Goal: Task Accomplishment & Management: Use online tool/utility

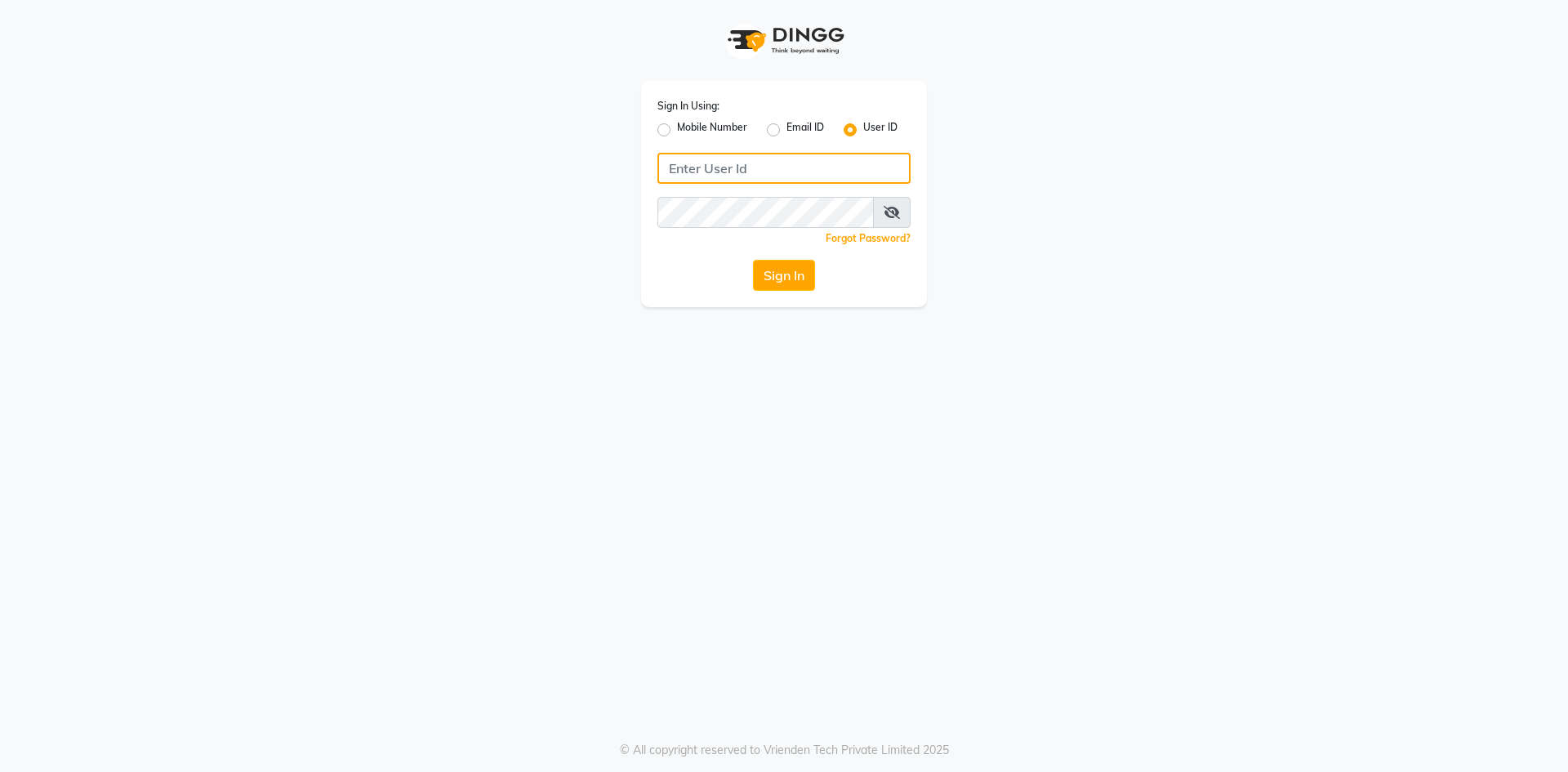
type input "neha@123"
click at [883, 174] on input "neha@123" at bounding box center [784, 169] width 254 height 31
click at [937, 205] on div "Sign In Using: Mobile Number Email ID User ID neha@123 Remember me Forgot Passw…" at bounding box center [784, 153] width 310 height 307
click at [776, 276] on button "Sign In" at bounding box center [784, 275] width 62 height 31
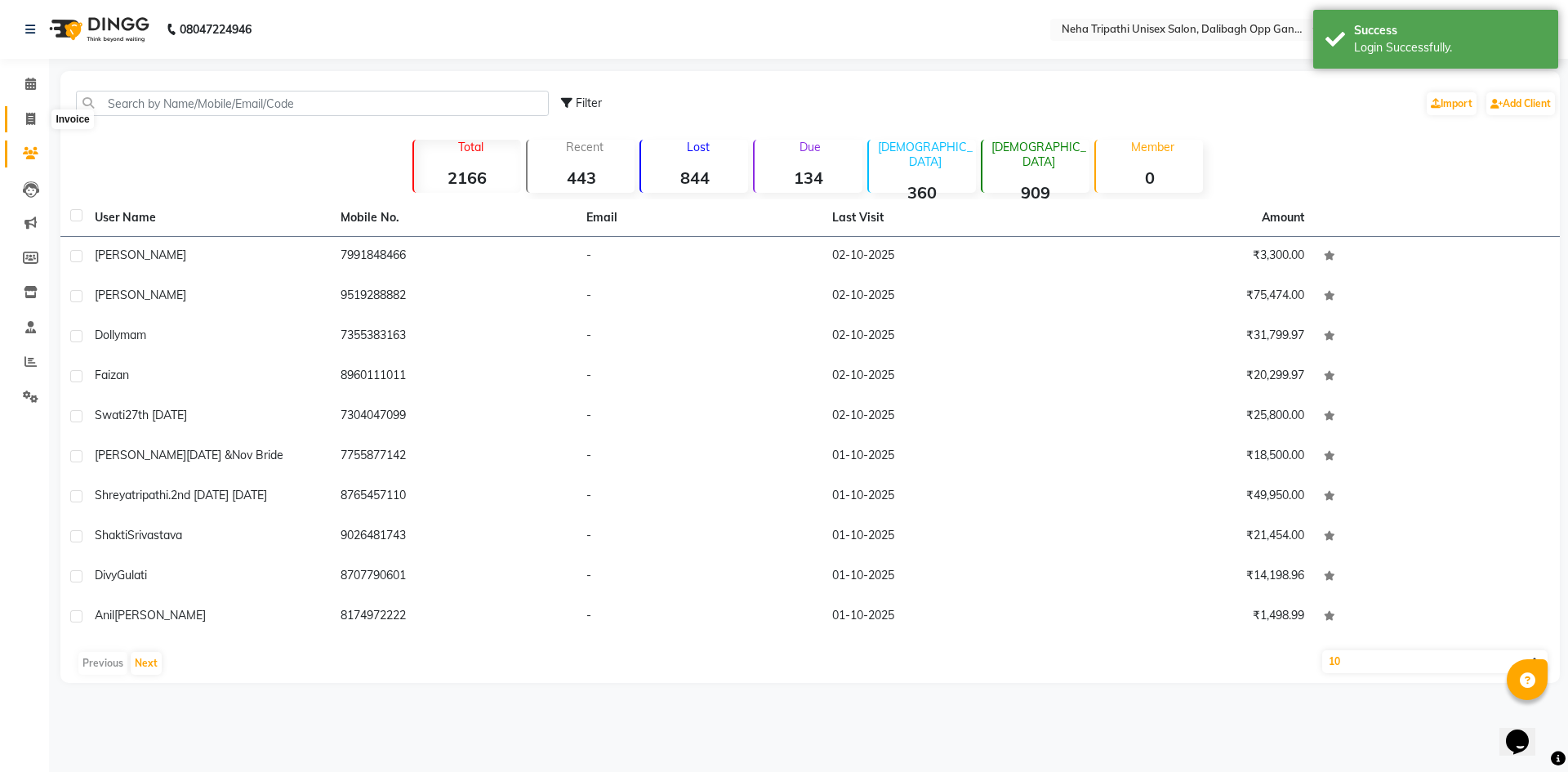
click at [37, 124] on span at bounding box center [30, 119] width 28 height 19
select select "6624"
select select "service"
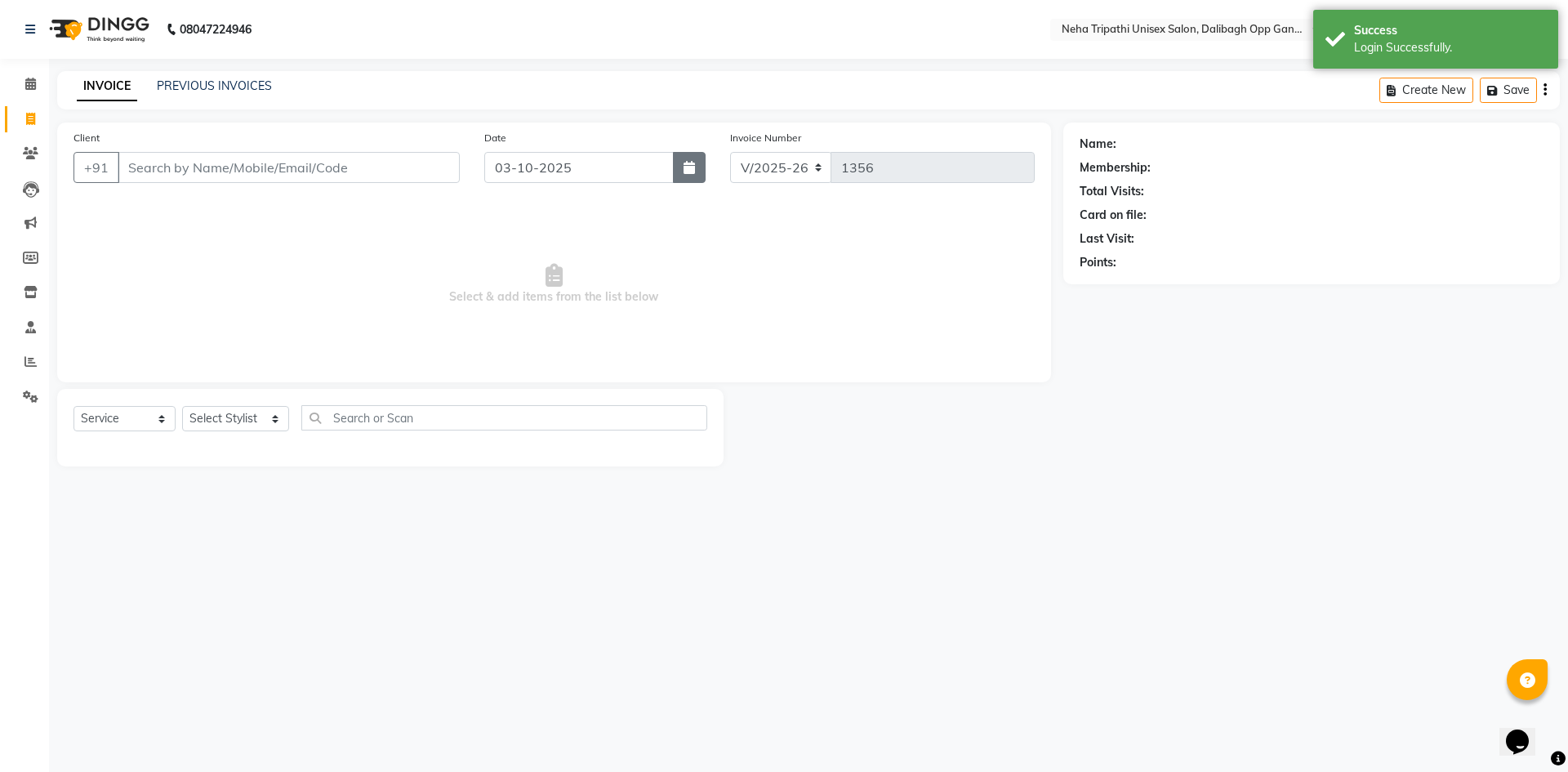
click at [687, 167] on icon "button" at bounding box center [689, 167] width 12 height 13
select select "10"
select select "2025"
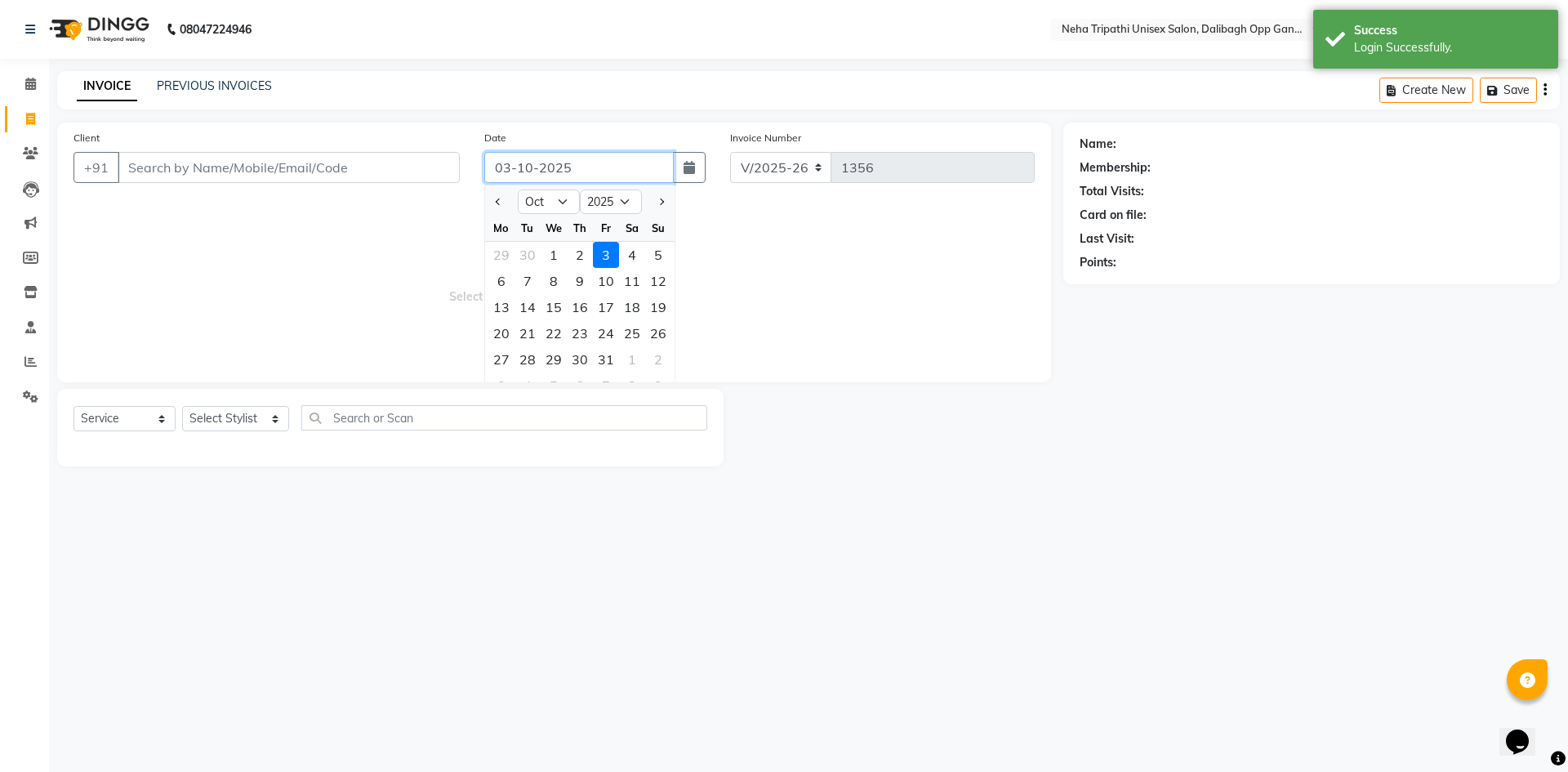
click at [599, 168] on input "03-10-2025" at bounding box center [579, 168] width 190 height 31
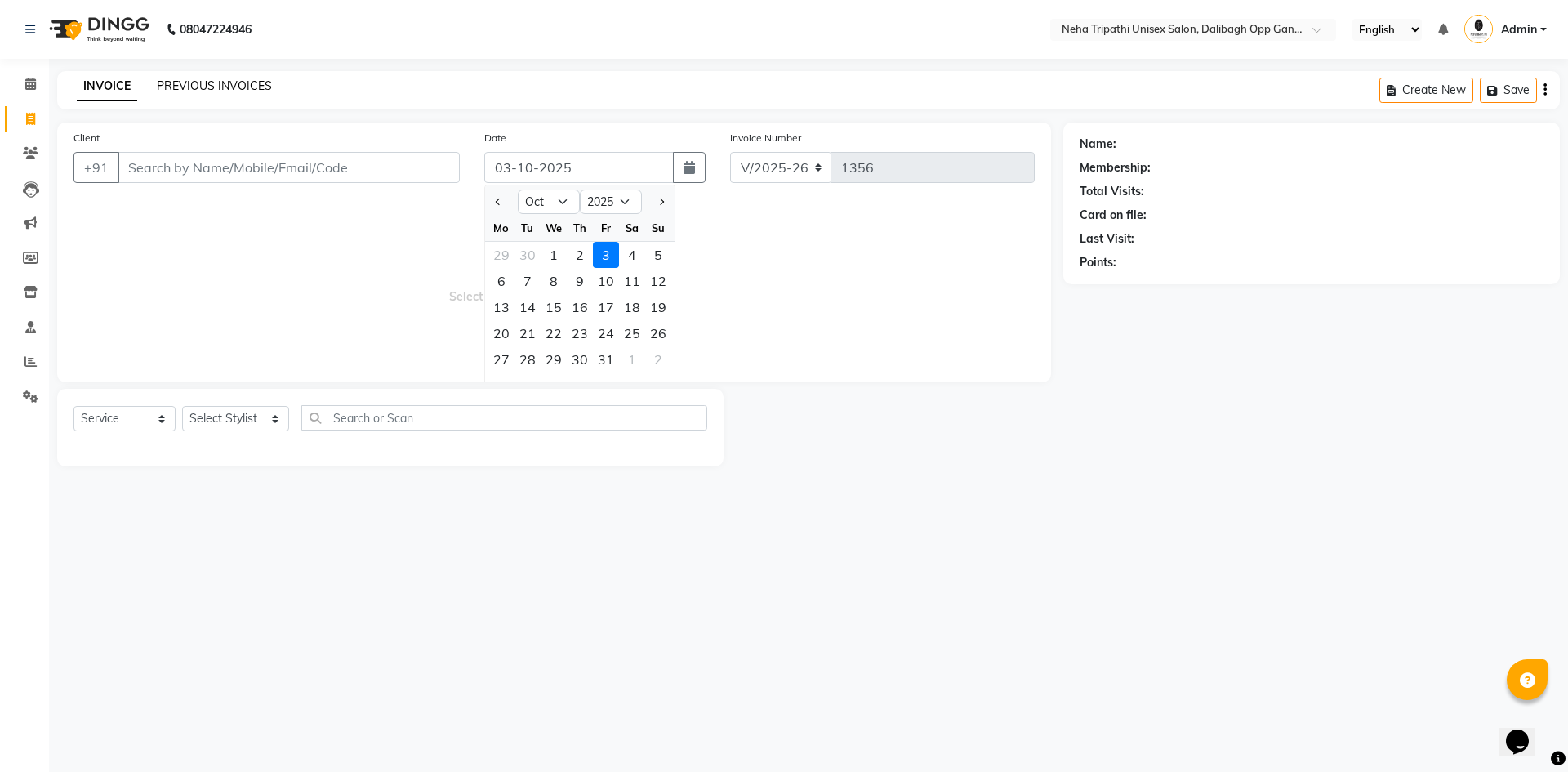
click at [186, 88] on link "PREVIOUS INVOICES" at bounding box center [215, 85] width 115 height 15
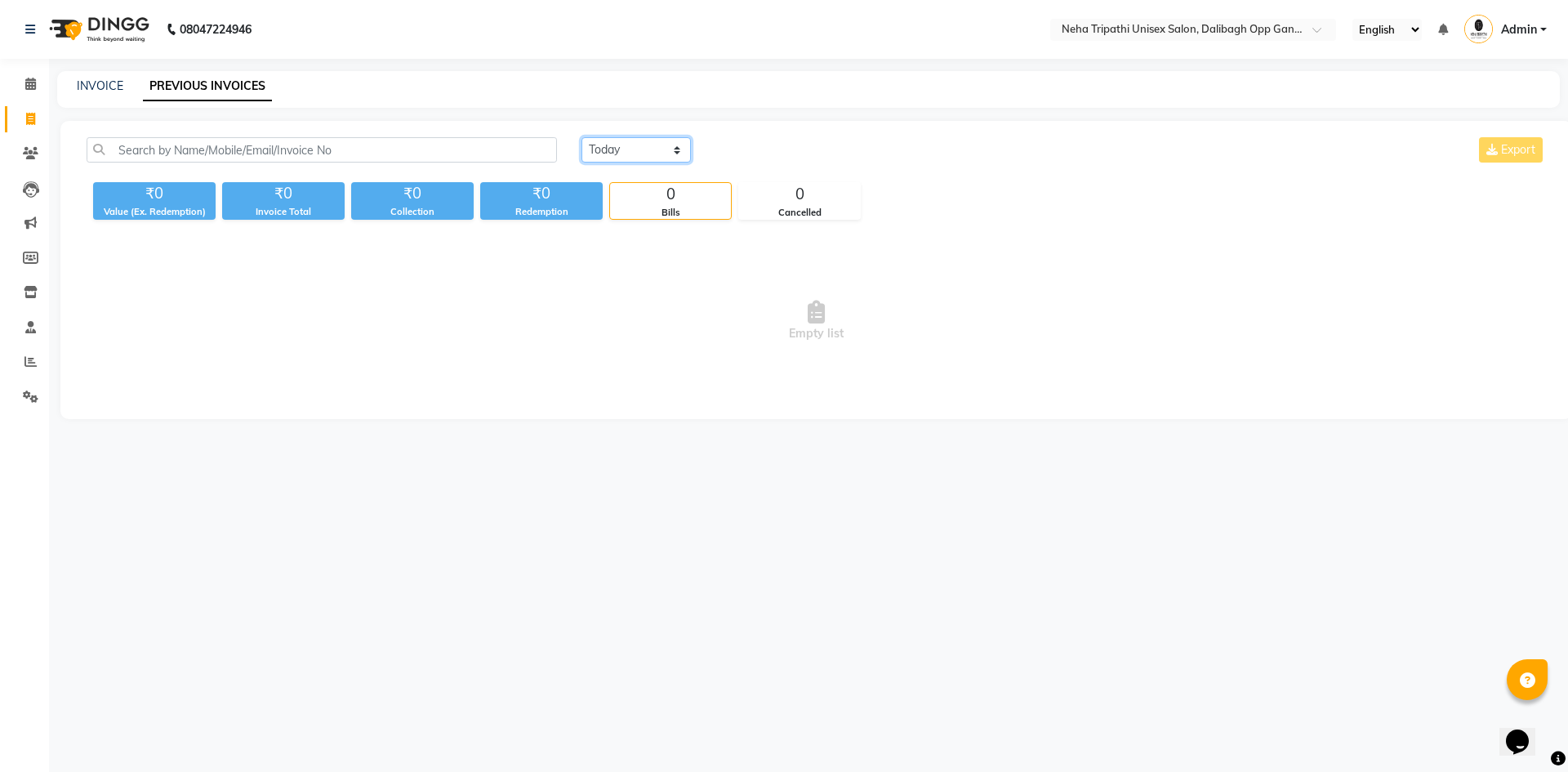
click at [604, 147] on select "Today Yesterday Custom Range" at bounding box center [636, 150] width 109 height 25
select select "yesterday"
click at [581, 137] on select "Today Yesterday Custom Range" at bounding box center [636, 150] width 109 height 25
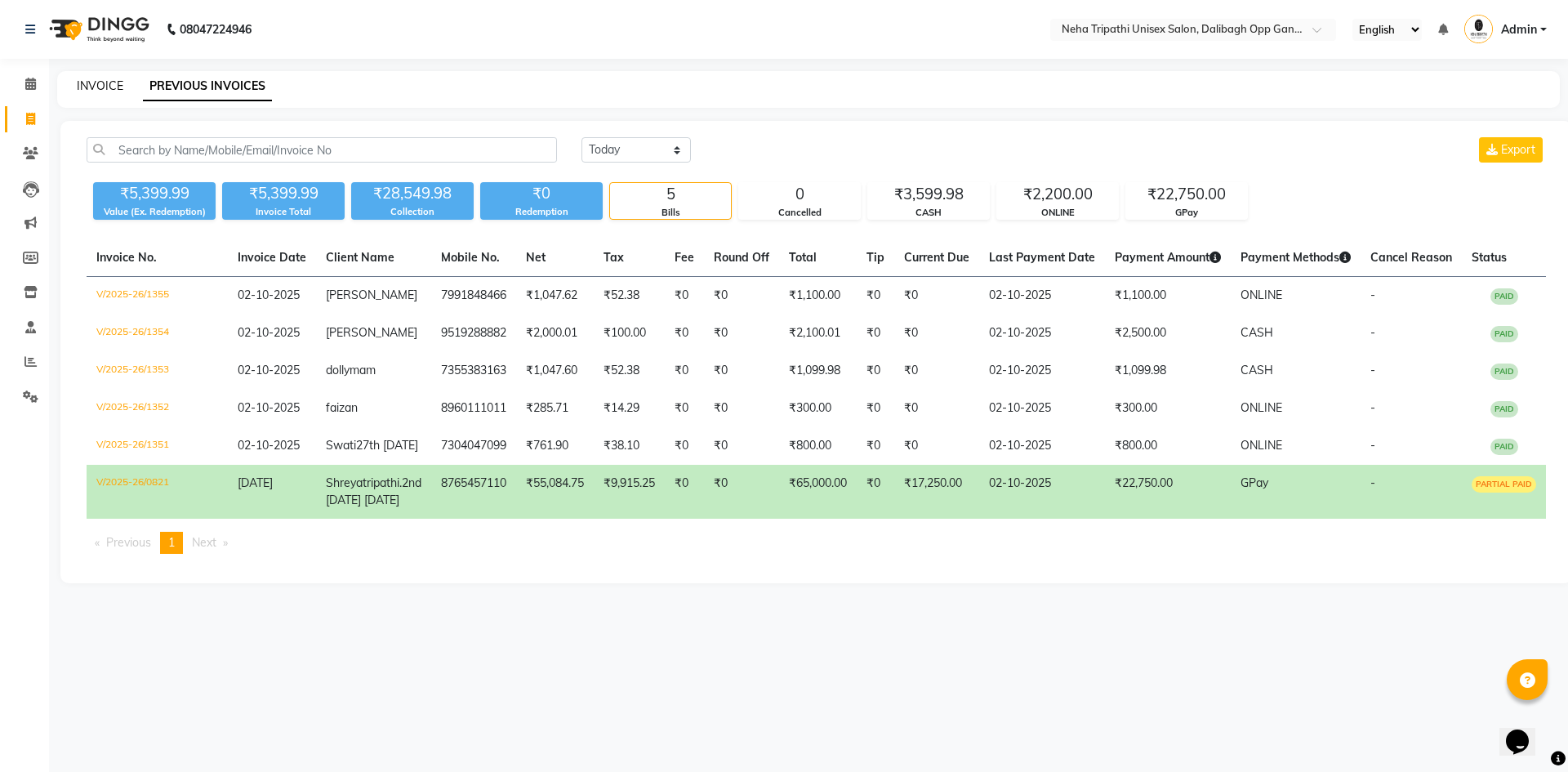
click at [119, 90] on link "INVOICE" at bounding box center [100, 85] width 47 height 15
select select "service"
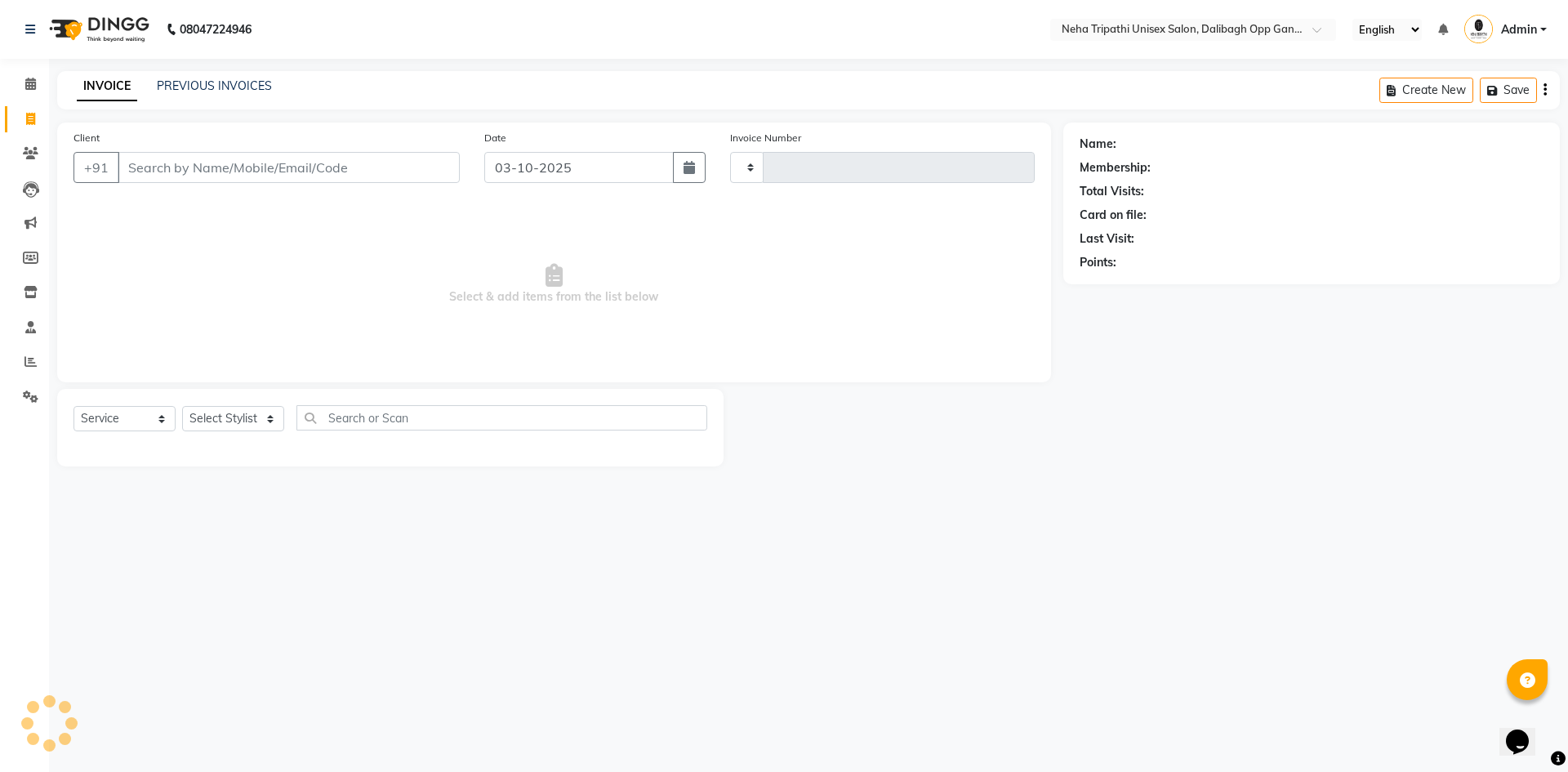
type input "1356"
select select "6624"
click at [187, 178] on input "Client" at bounding box center [289, 168] width 342 height 31
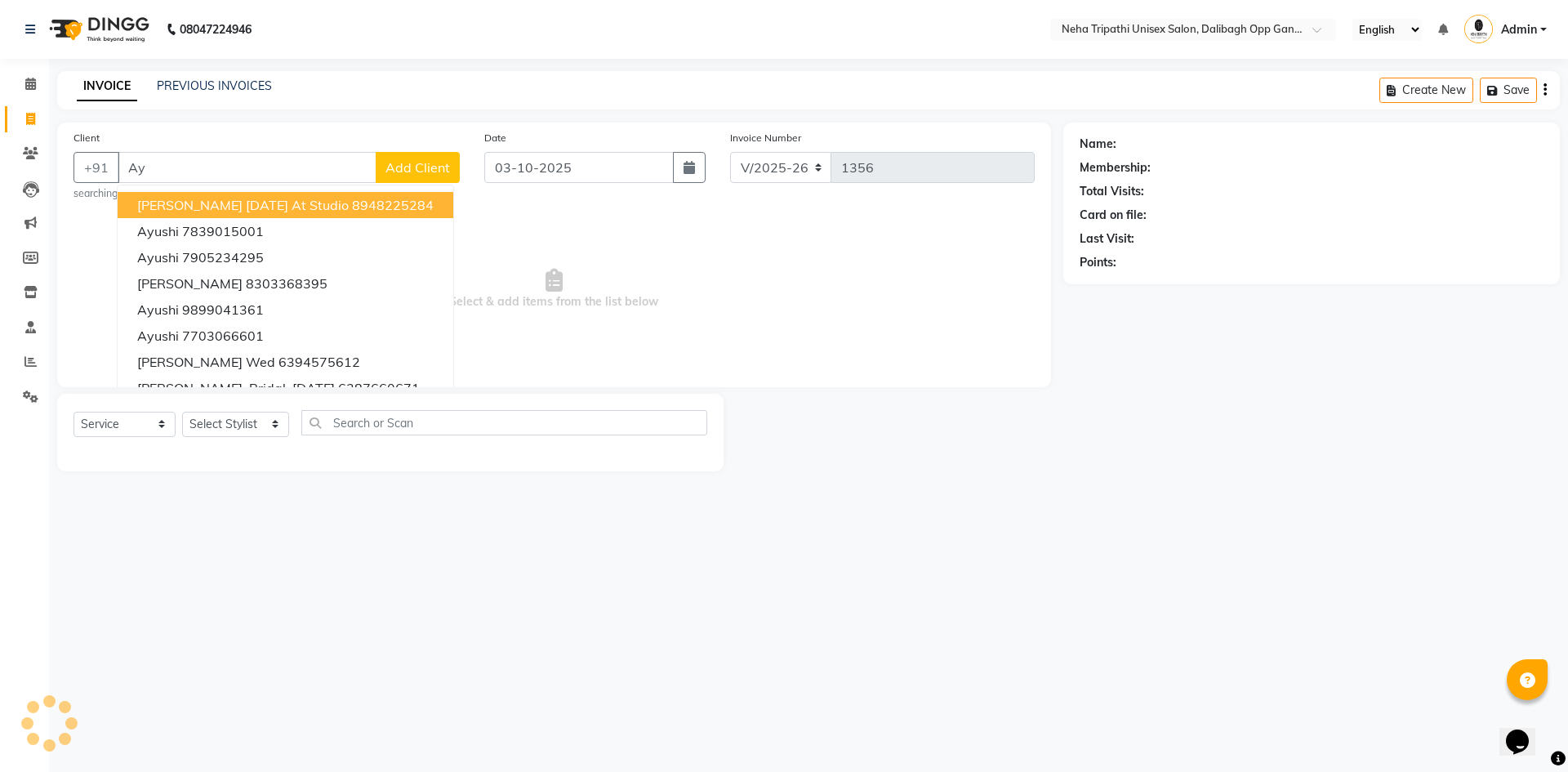
type input "A"
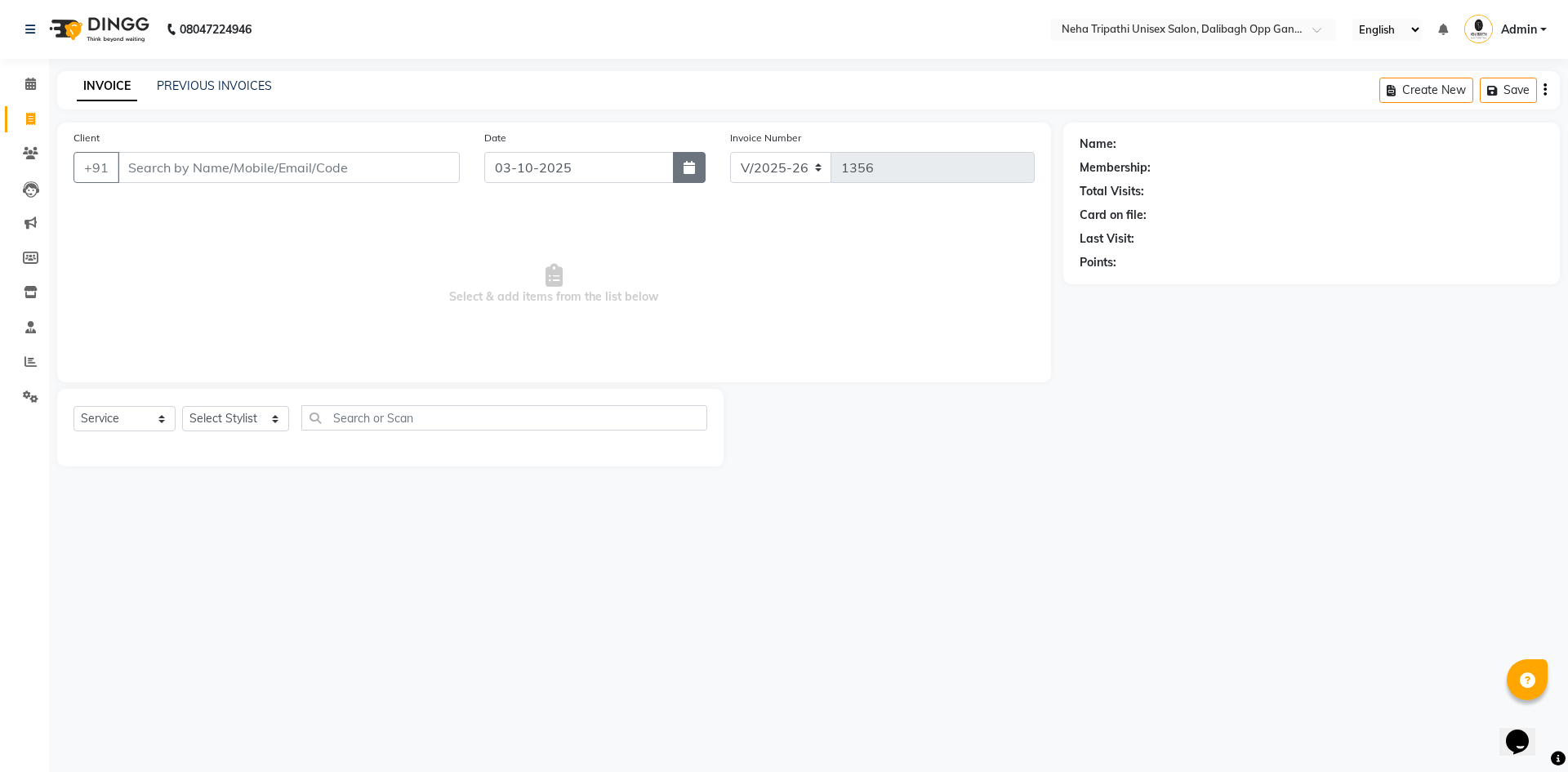
click at [696, 169] on button "button" at bounding box center [689, 168] width 33 height 31
select select "10"
select select "2025"
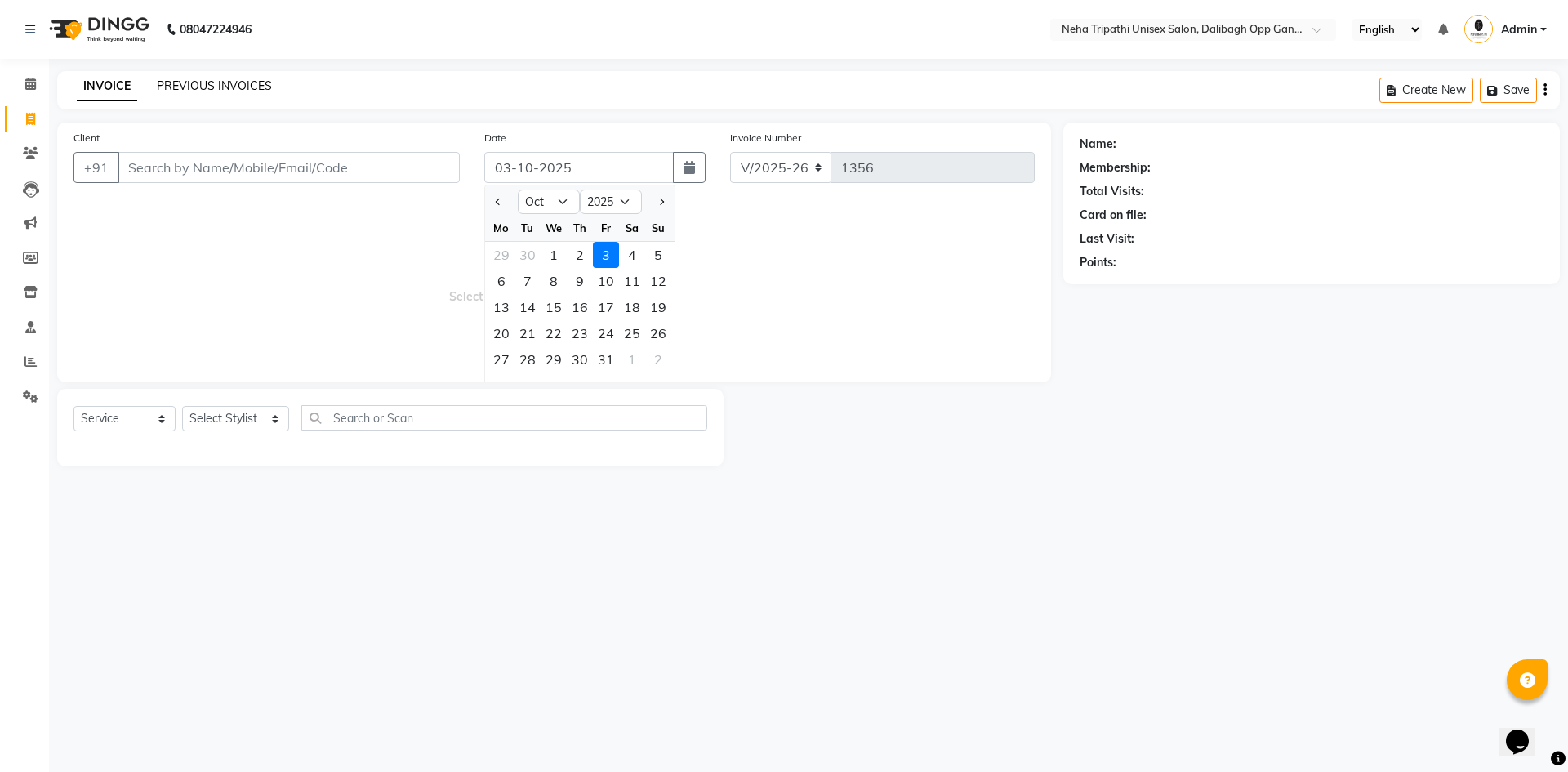
drag, startPoint x: 214, startPoint y: 95, endPoint x: 229, endPoint y: 92, distance: 15.3
click at [222, 93] on div "INVOICE PREVIOUS INVOICES" at bounding box center [175, 87] width 234 height 19
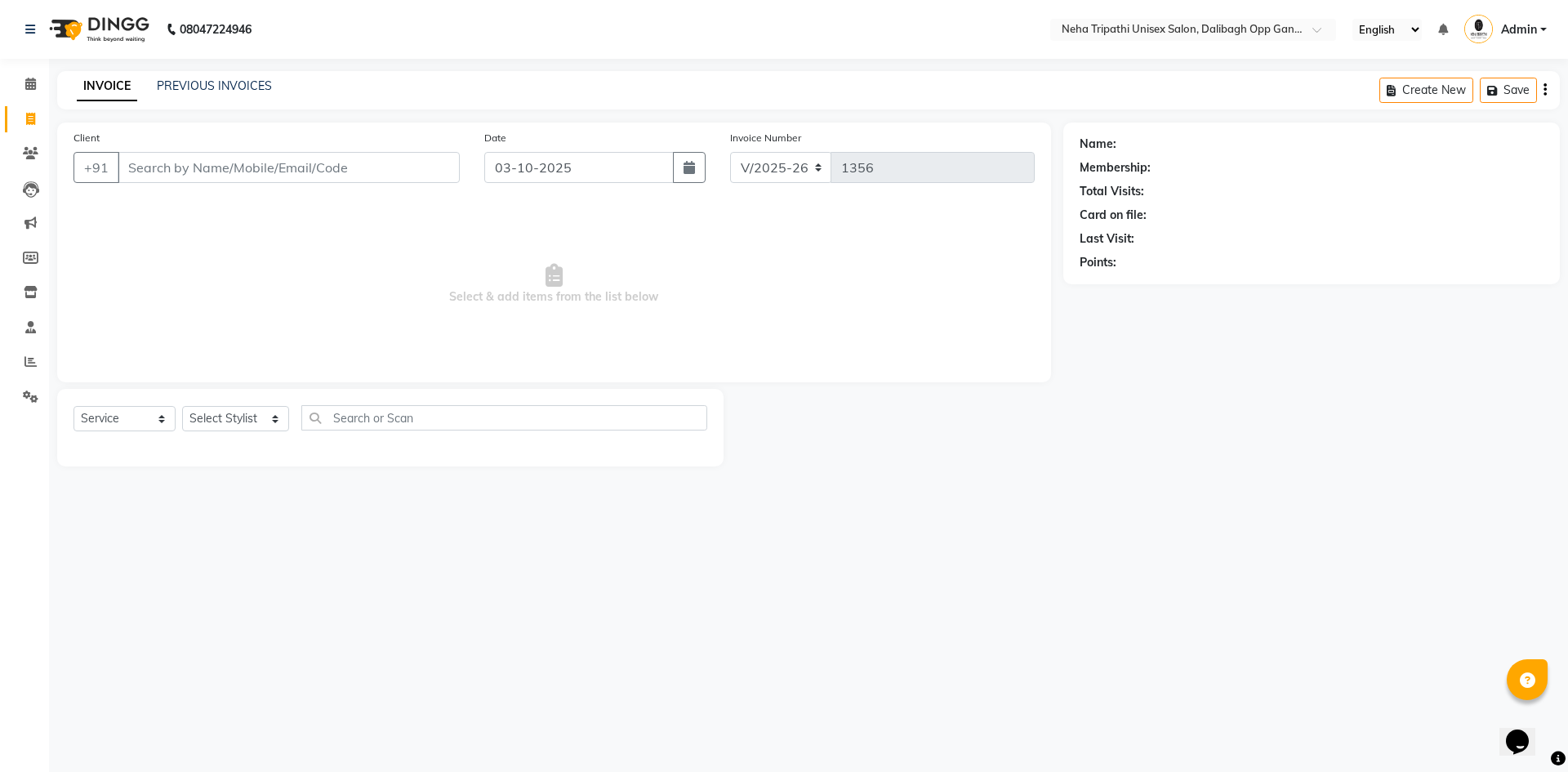
click at [277, 88] on div "INVOICE PREVIOUS INVOICES" at bounding box center [175, 87] width 234 height 19
click at [226, 78] on link "PREVIOUS INVOICES" at bounding box center [215, 85] width 115 height 15
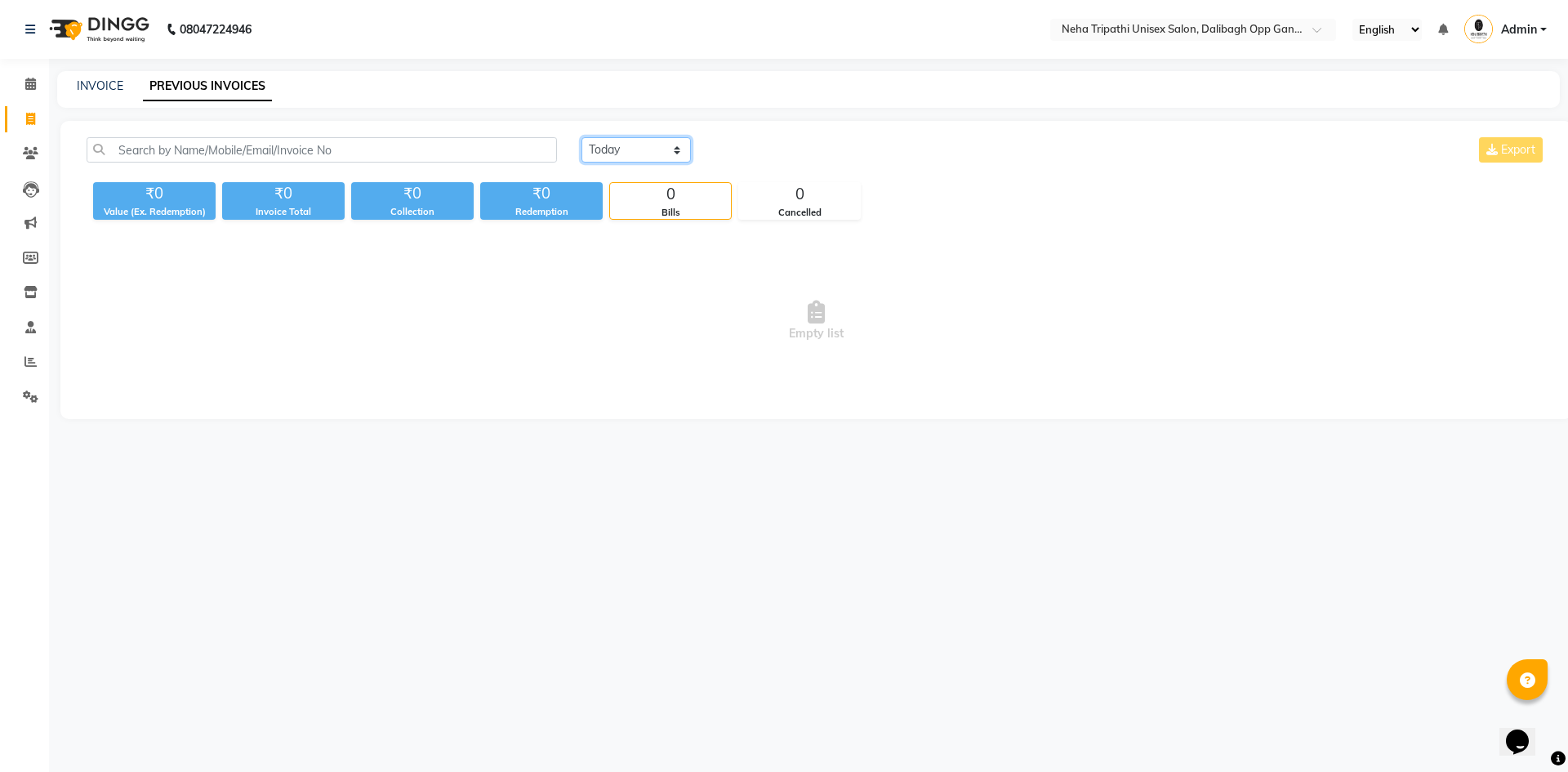
click at [631, 149] on select "Today Yesterday Custom Range" at bounding box center [636, 150] width 109 height 25
select select "range"
click at [581, 137] on select "Today Yesterday Custom Range" at bounding box center [636, 150] width 109 height 25
drag, startPoint x: 805, startPoint y: 145, endPoint x: 822, endPoint y: 145, distance: 17.0
click at [806, 146] on input "03-10-2025" at bounding box center [768, 149] width 114 height 22
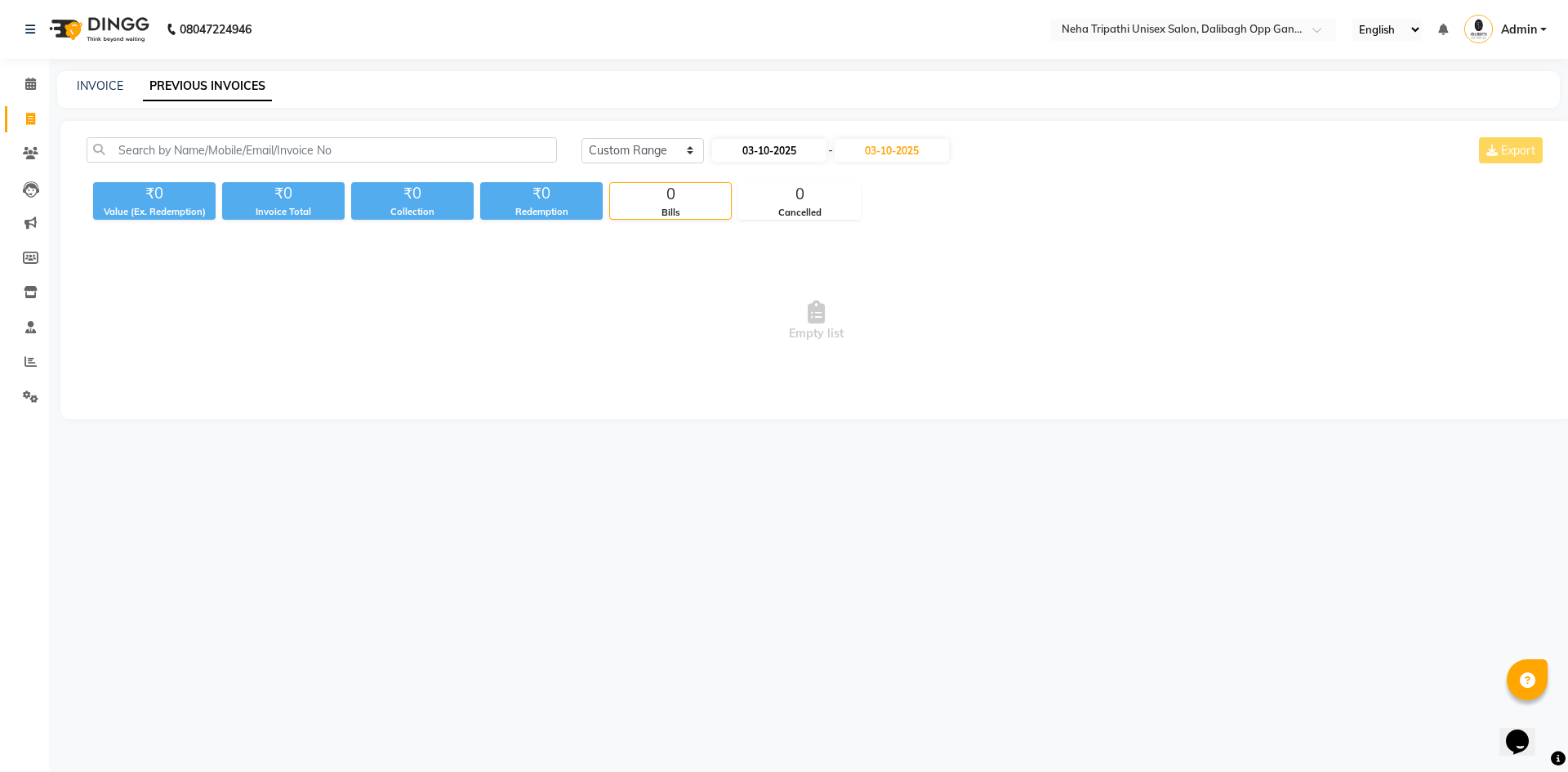
select select "10"
select select "2025"
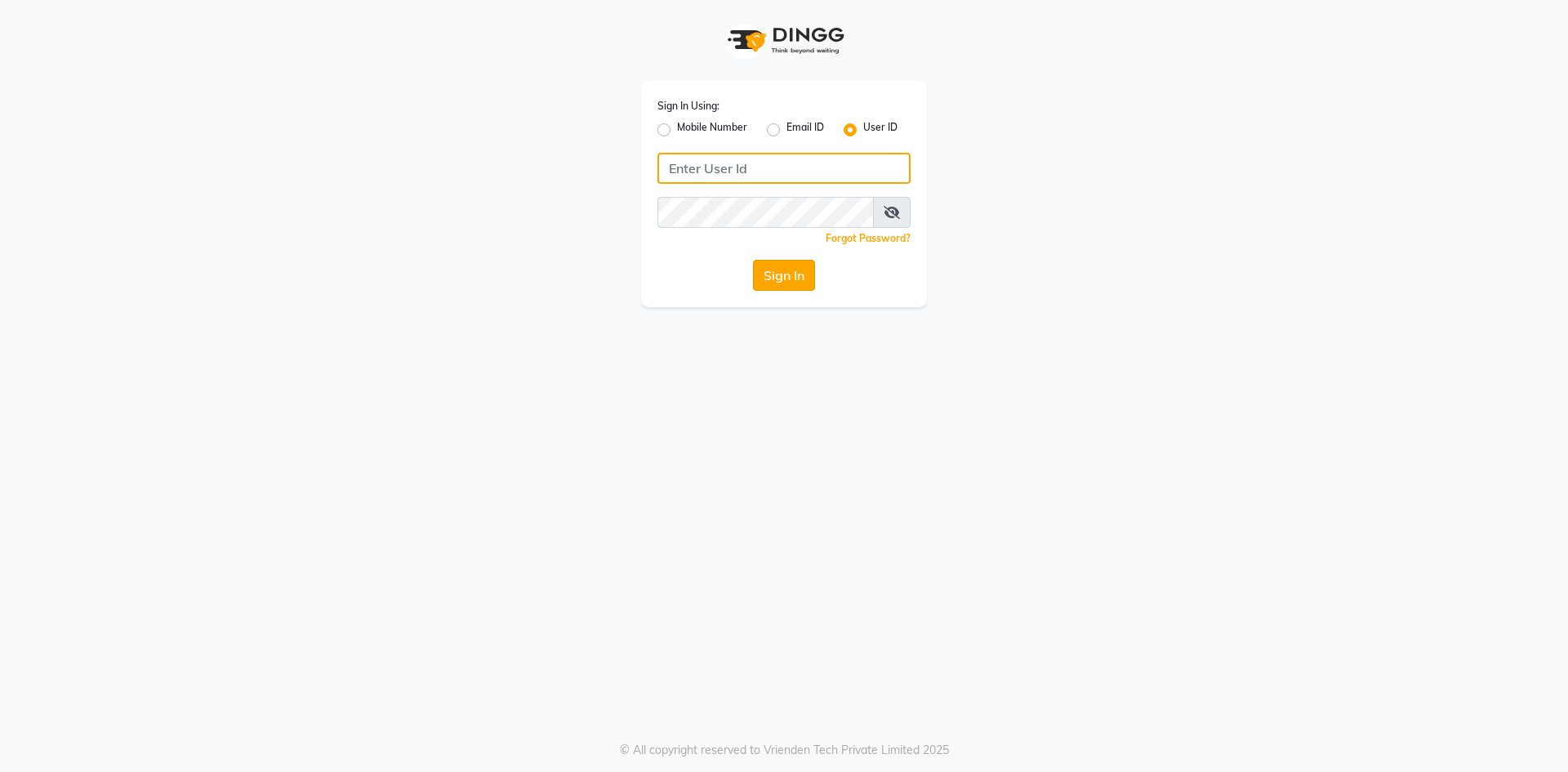
type input "neha@123"
click at [784, 275] on button "Sign In" at bounding box center [784, 275] width 62 height 31
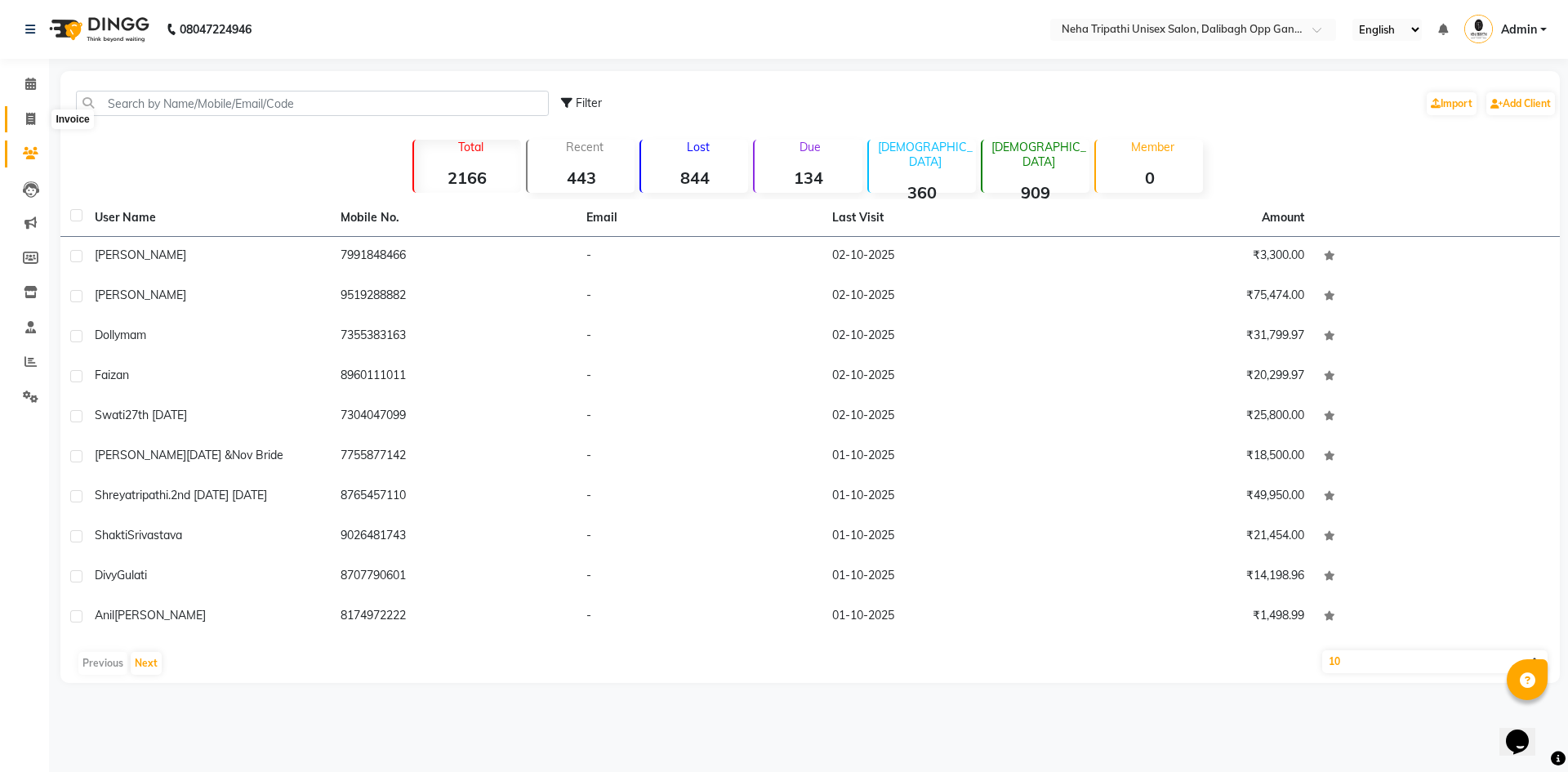
click at [23, 119] on span at bounding box center [30, 119] width 28 height 19
select select "service"
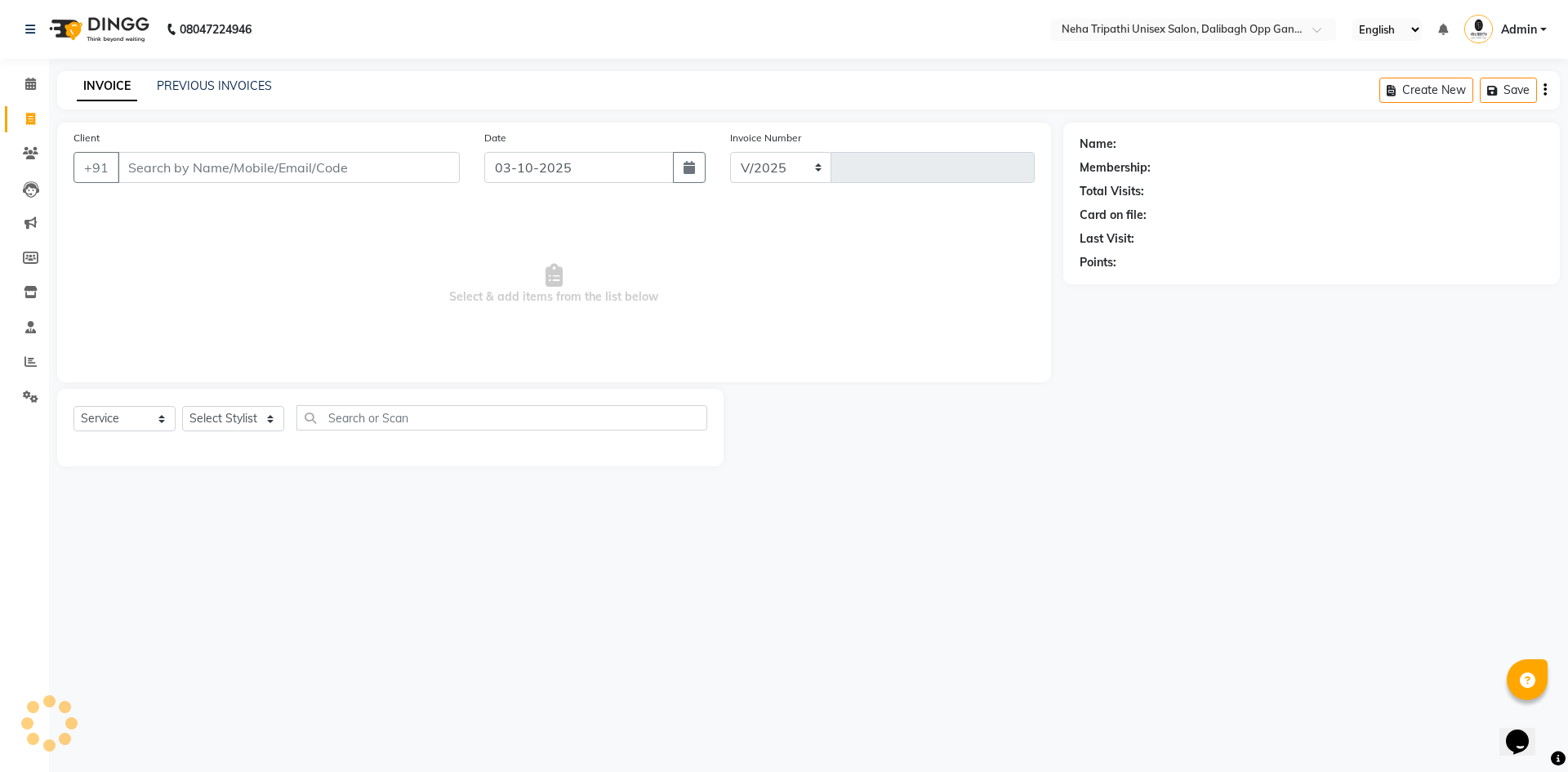
select select "6624"
type input "1356"
